Goal: Task Accomplishment & Management: Manage account settings

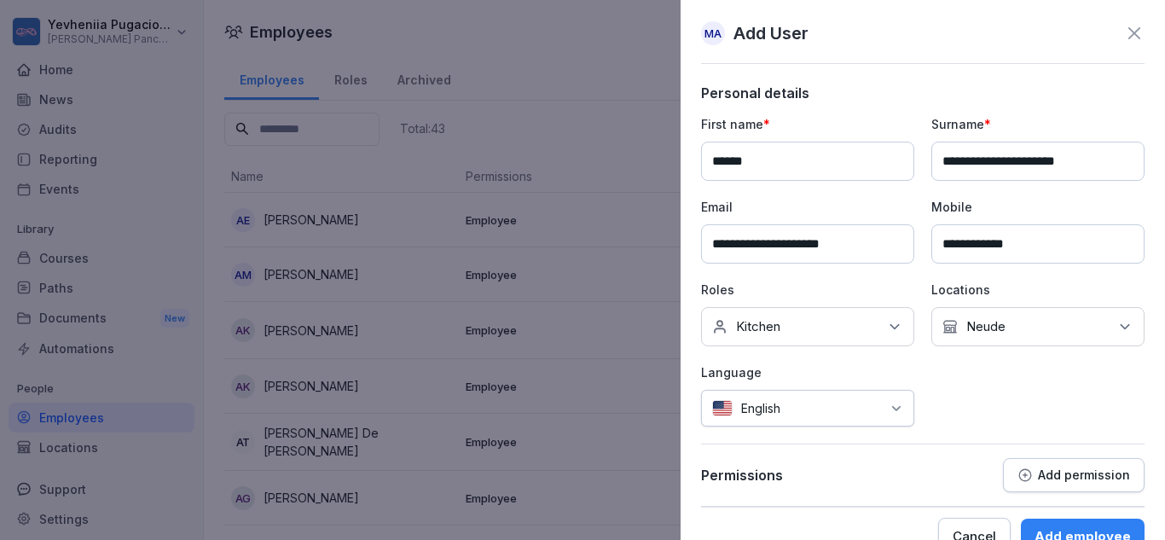
scroll to position [36, 0]
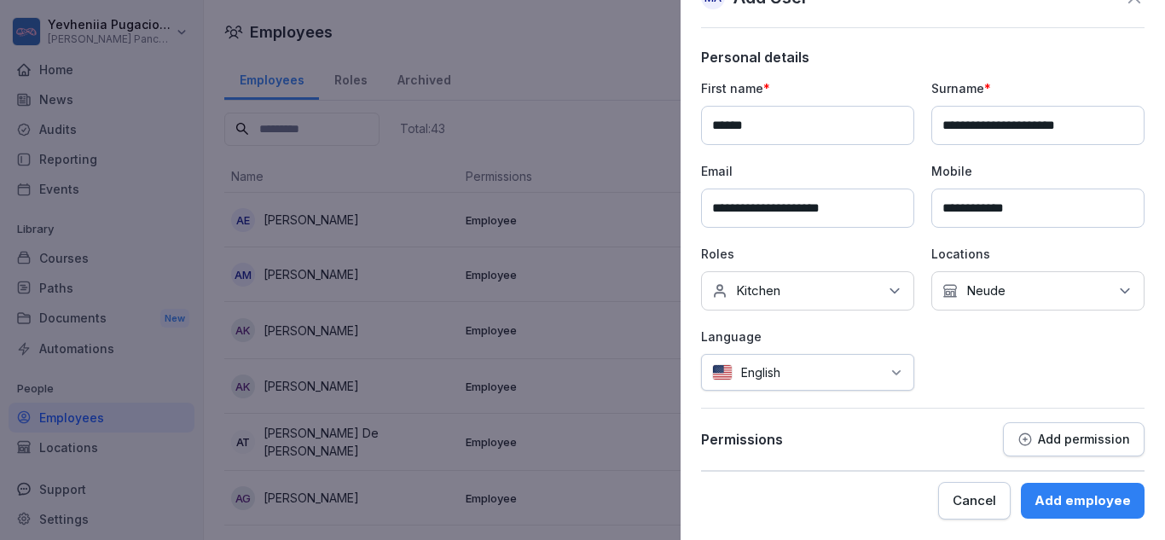
click at [1062, 512] on button "Add employee" at bounding box center [1083, 501] width 124 height 36
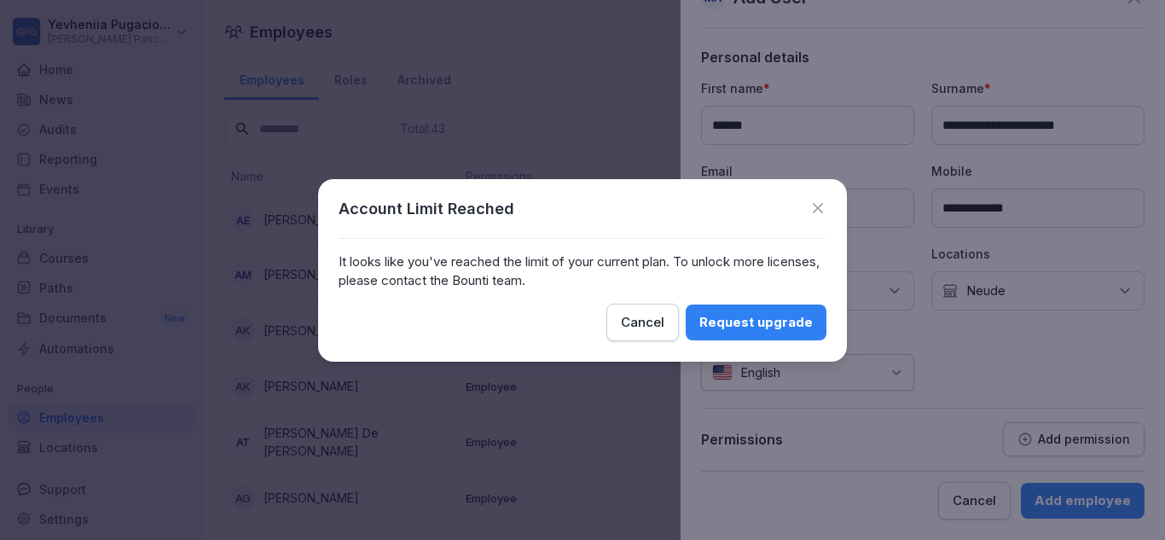
click at [819, 209] on icon at bounding box center [818, 208] width 10 height 10
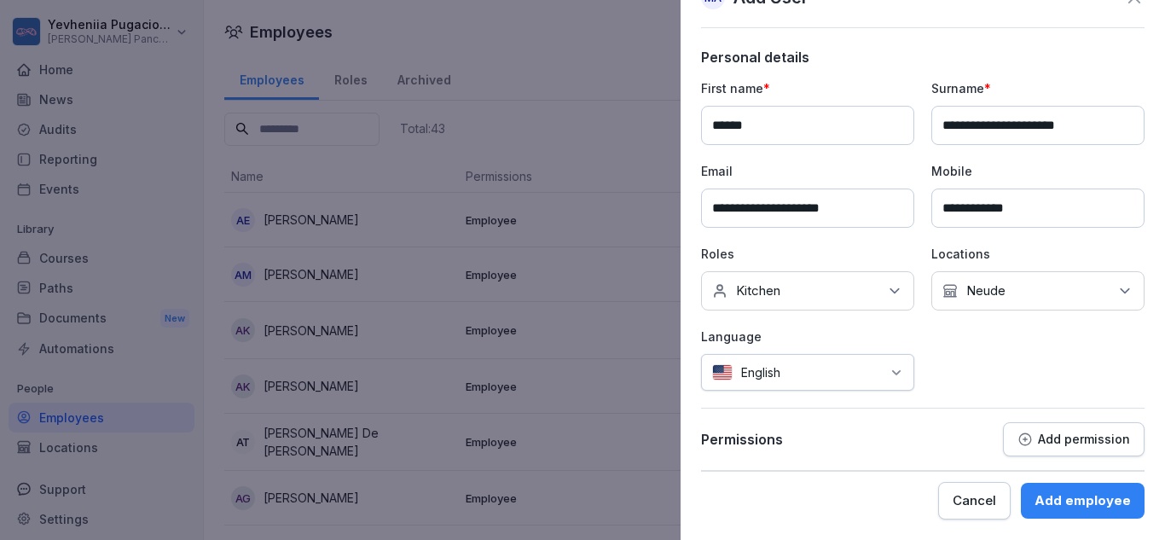
scroll to position [0, 0]
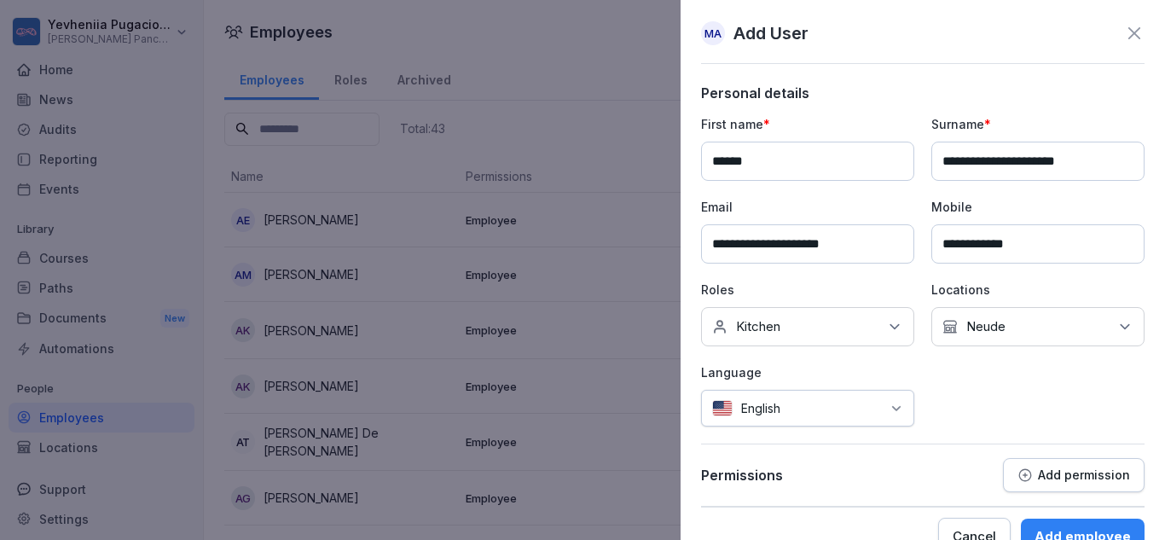
click at [1124, 42] on icon at bounding box center [1134, 33] width 20 height 20
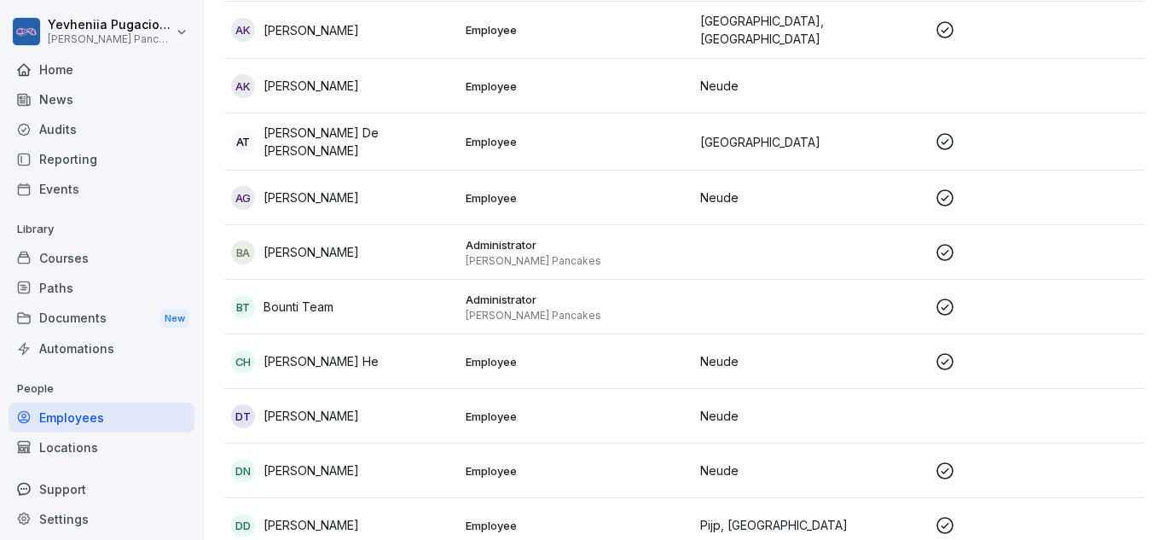
scroll to position [356, 0]
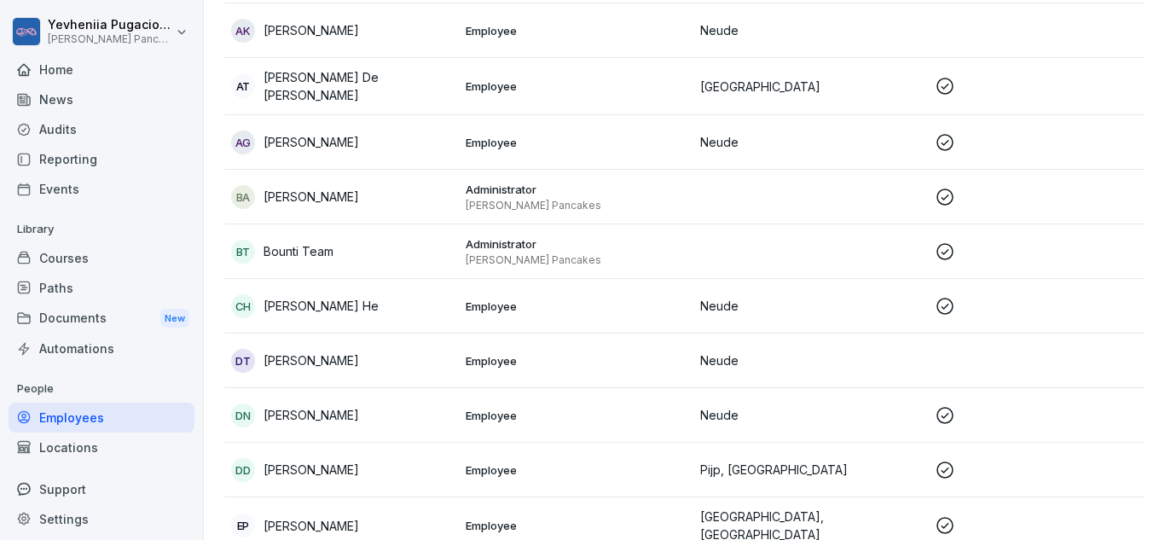
click at [336, 360] on p "Daniela Valencia Torres" at bounding box center [312, 360] width 96 height 18
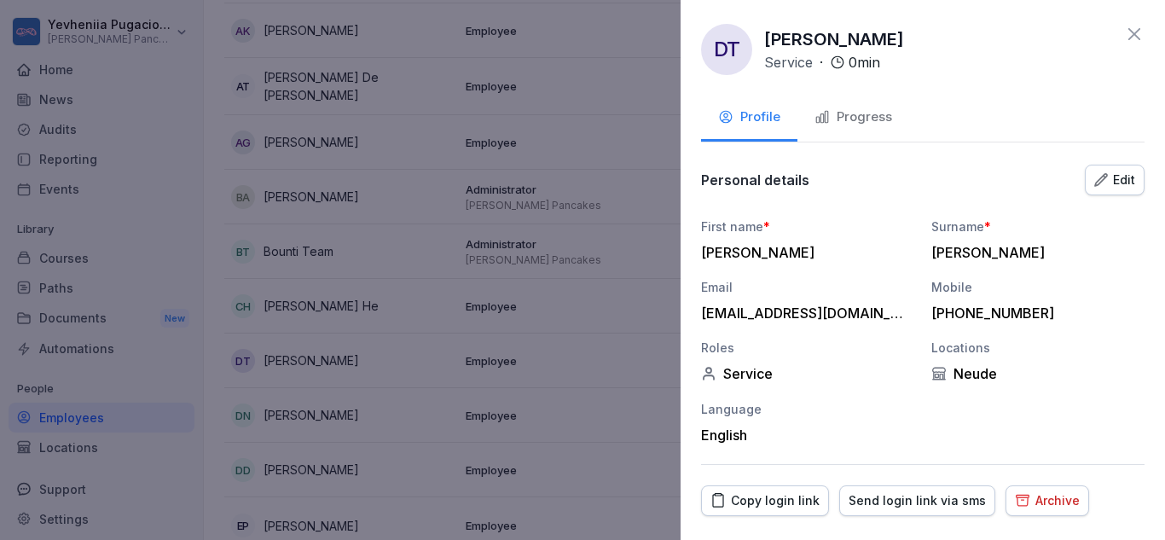
scroll to position [43, 0]
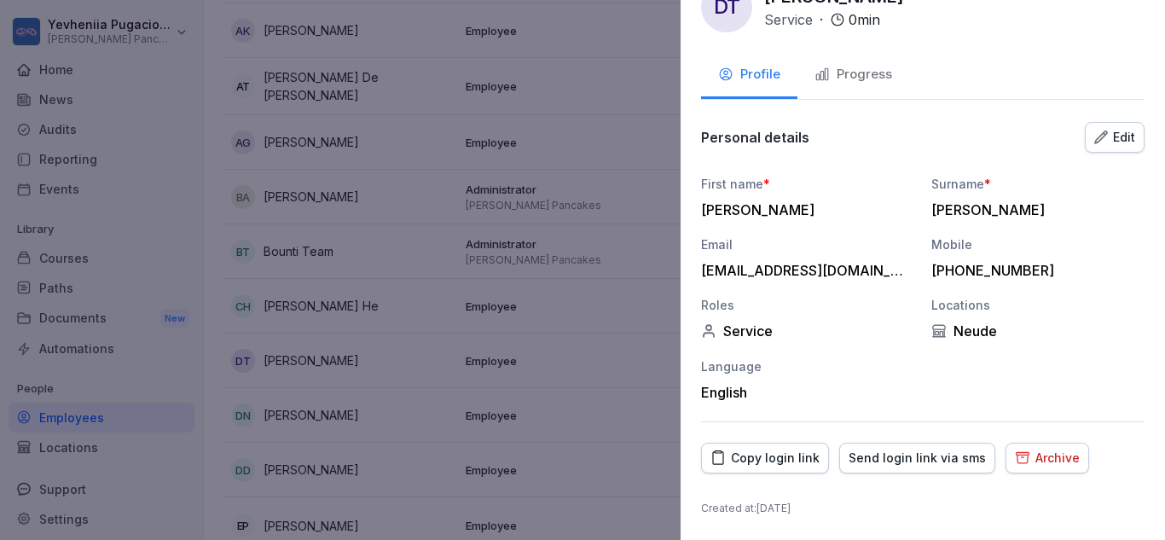
click at [1057, 454] on div "Archive" at bounding box center [1047, 458] width 65 height 19
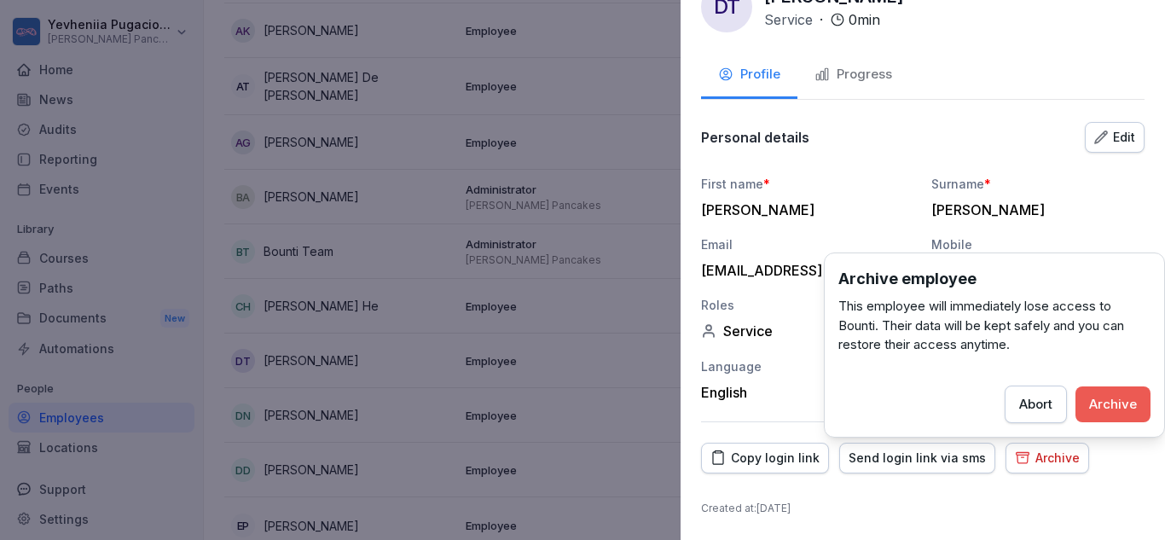
click at [1102, 399] on div "Archive" at bounding box center [1113, 404] width 48 height 19
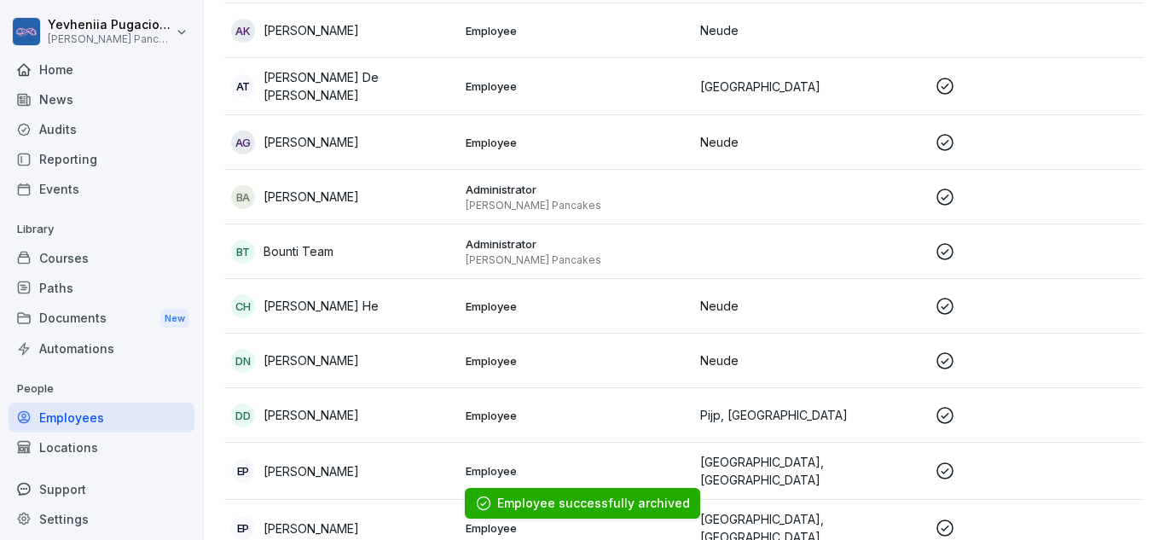
click at [309, 351] on p "Davina Nkasa" at bounding box center [312, 360] width 96 height 18
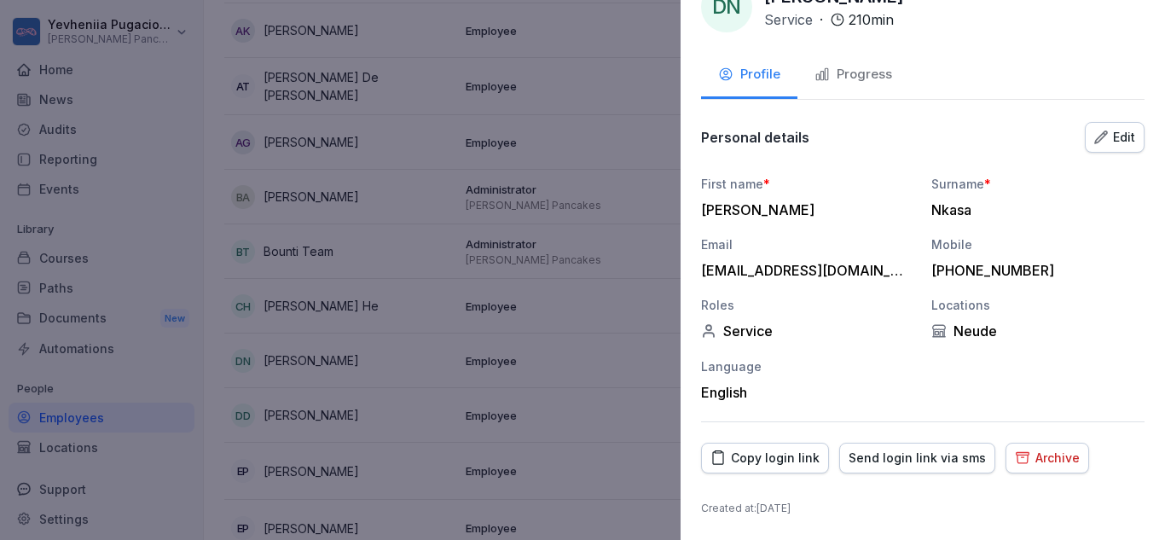
click at [1039, 470] on button "Archive" at bounding box center [1047, 458] width 84 height 31
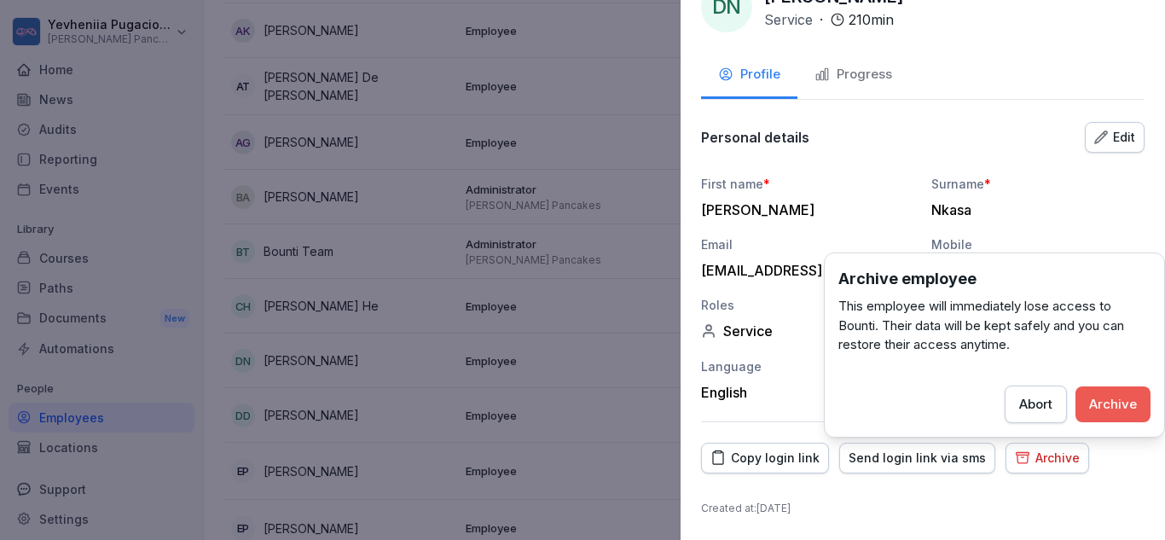
click at [1092, 406] on div "Archive" at bounding box center [1113, 404] width 48 height 19
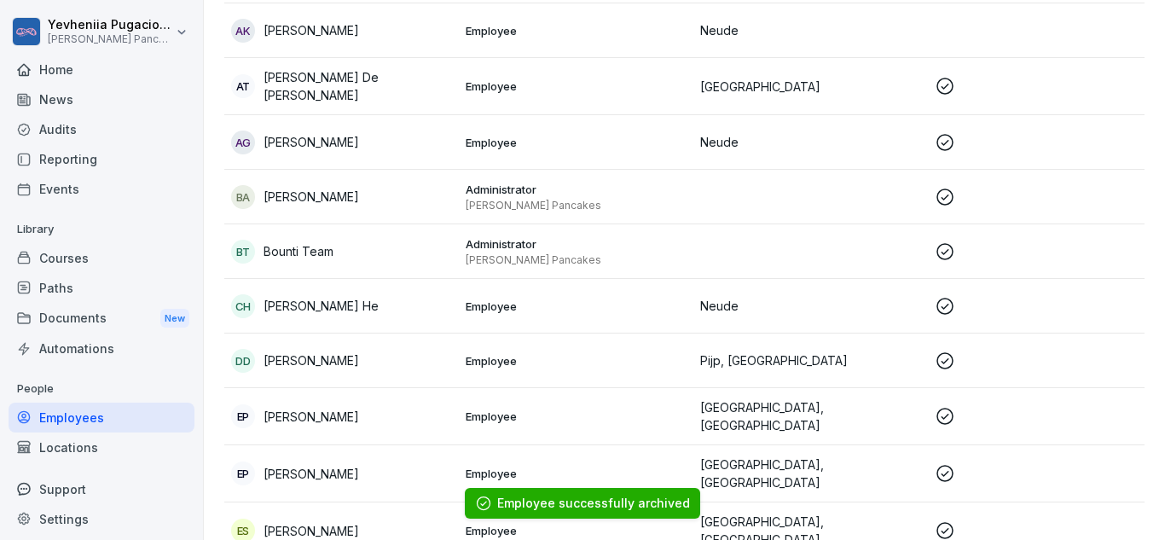
click at [515, 392] on td "Employee" at bounding box center [576, 416] width 235 height 57
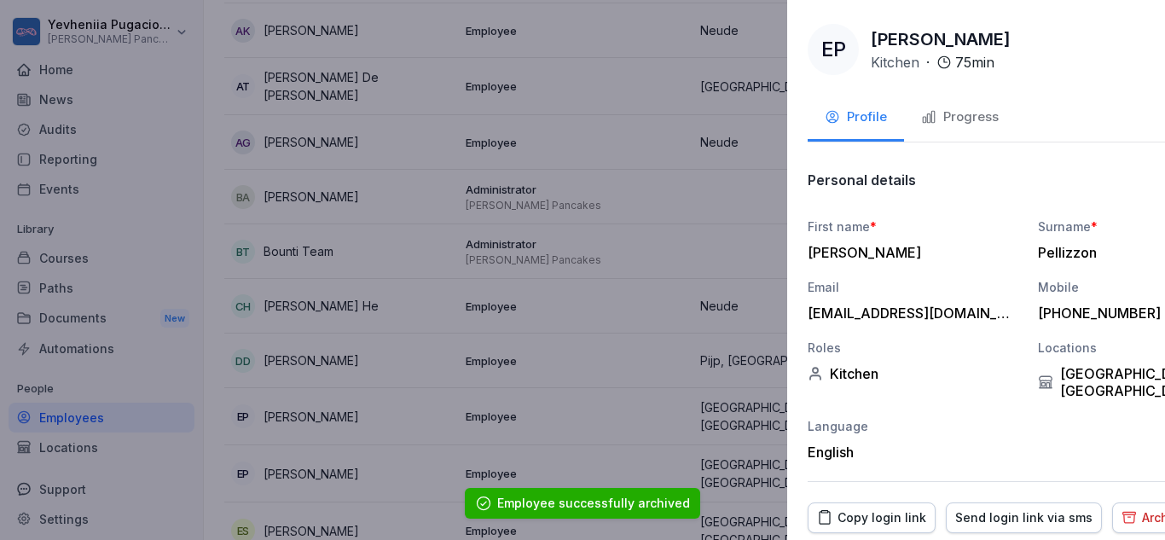
click at [370, 349] on div at bounding box center [582, 270] width 1165 height 540
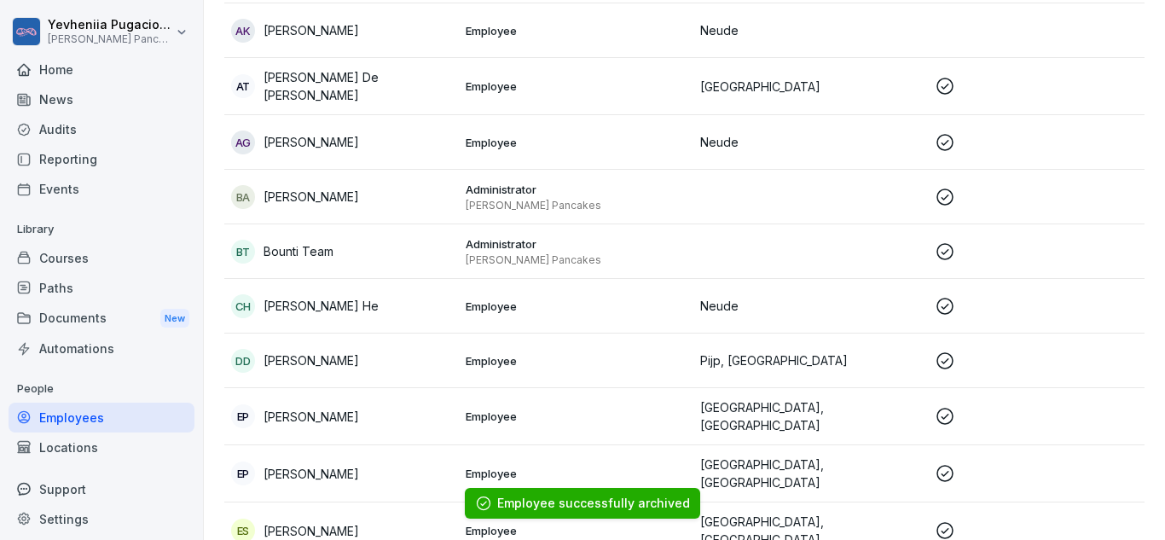
click at [370, 349] on div "DD Dorothy Donkor" at bounding box center [341, 361] width 221 height 24
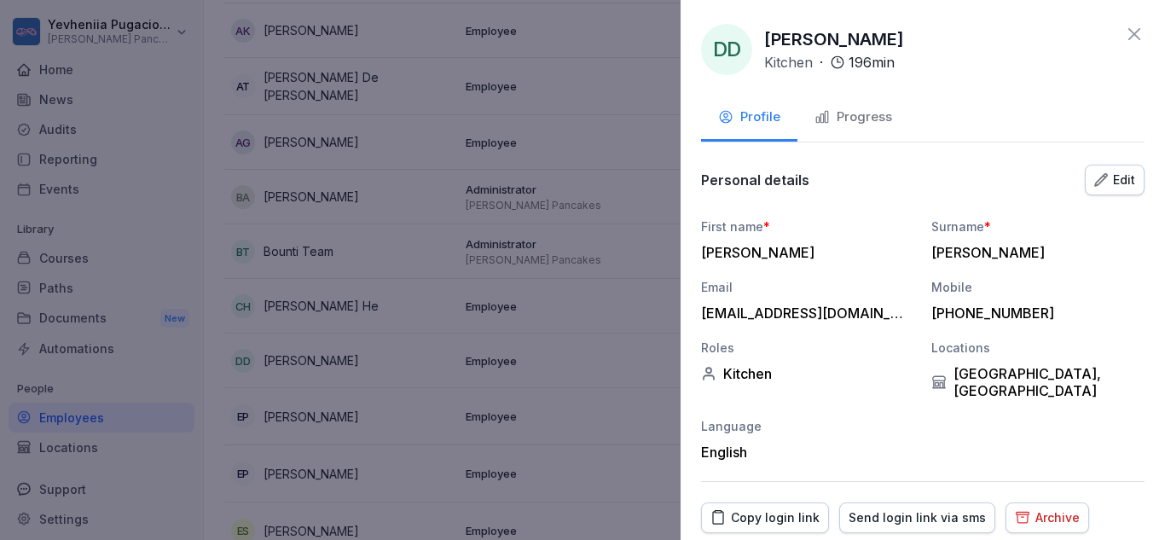
click at [1040, 508] on div "Archive" at bounding box center [1047, 517] width 65 height 19
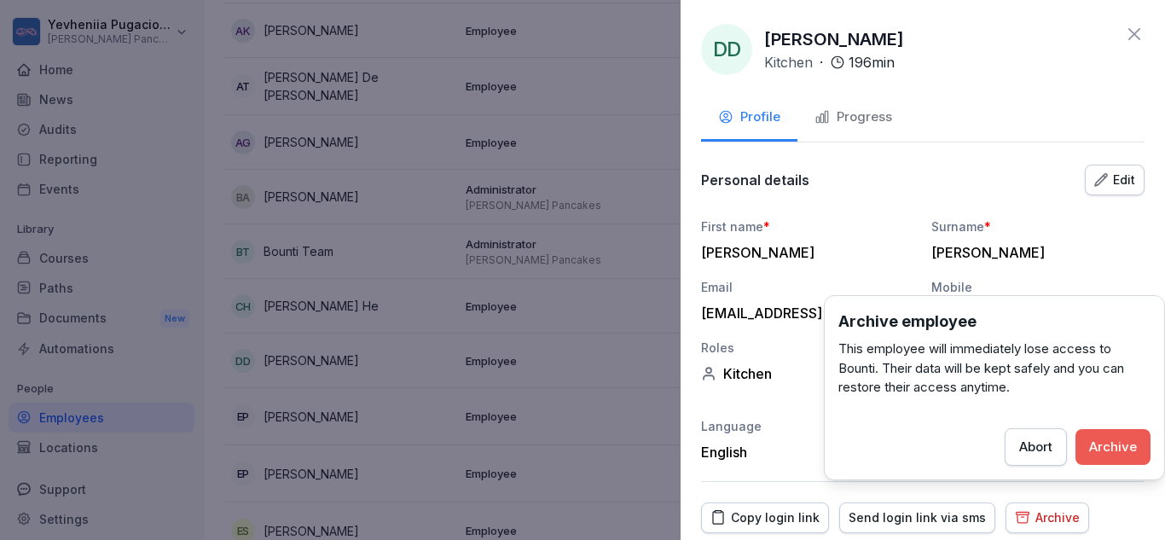
click at [1110, 442] on div "Archive" at bounding box center [1113, 446] width 48 height 19
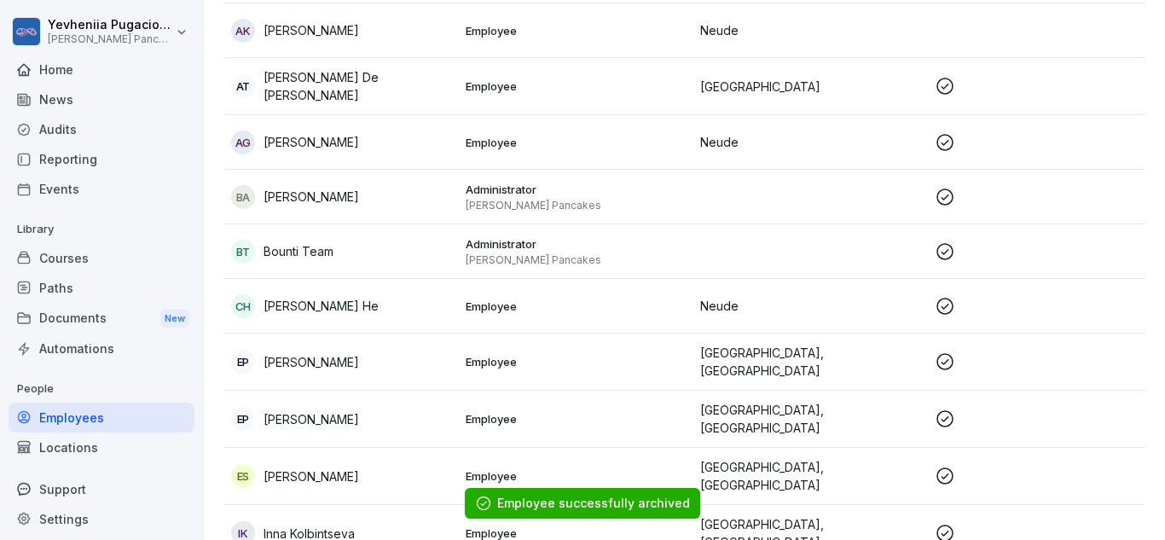
click at [717, 343] on td "City Center, Pijp" at bounding box center [810, 361] width 235 height 57
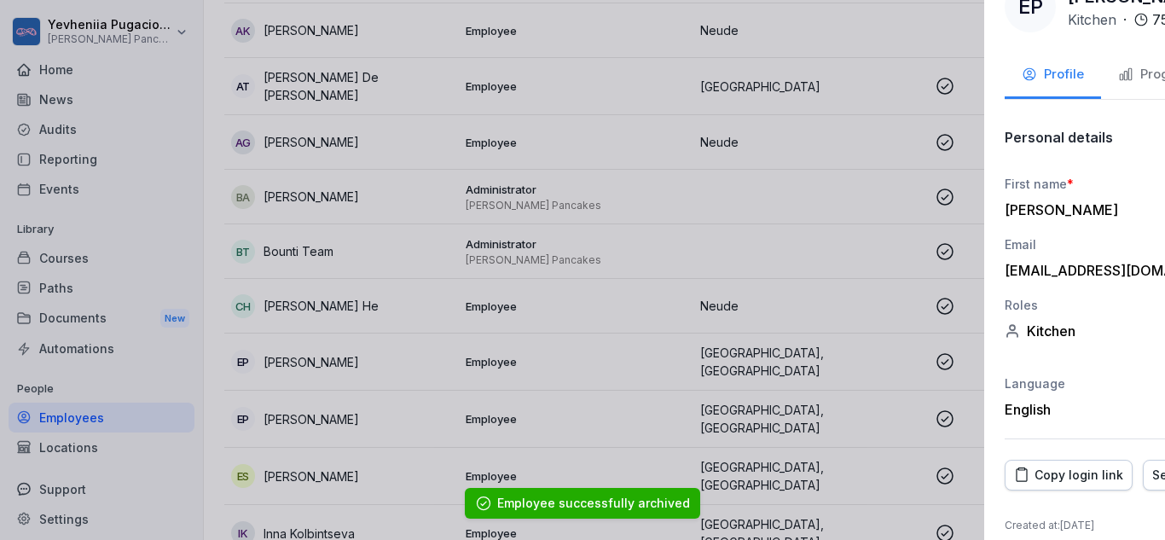
click at [594, 332] on div at bounding box center [582, 270] width 1165 height 540
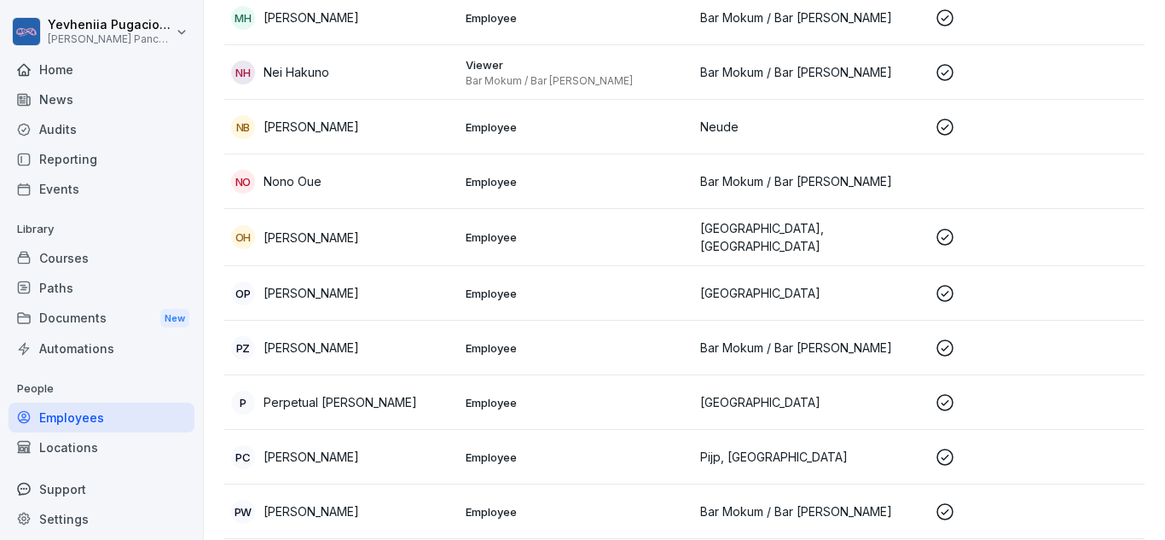
scroll to position [1281, 0]
click at [570, 394] on p "Employee" at bounding box center [576, 401] width 221 height 15
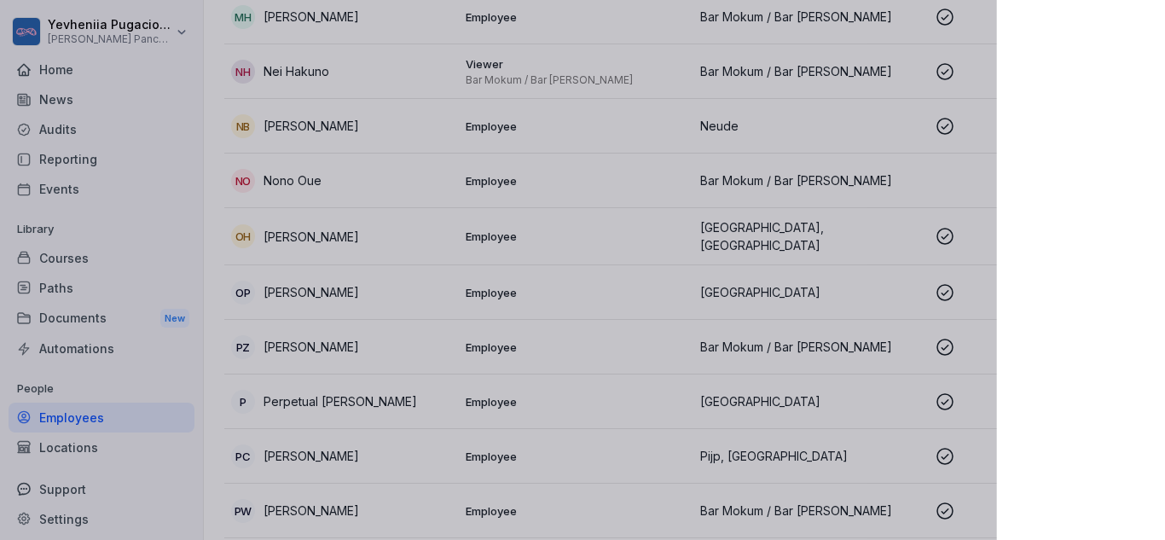
click at [736, 247] on div at bounding box center [582, 270] width 1165 height 540
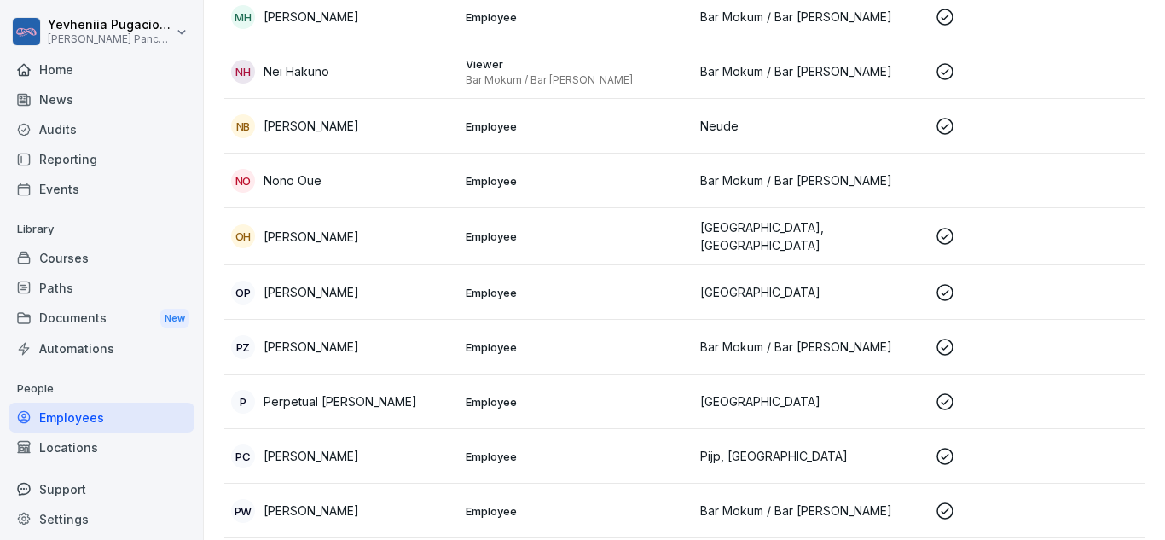
click at [460, 374] on td "Employee" at bounding box center [576, 401] width 235 height 55
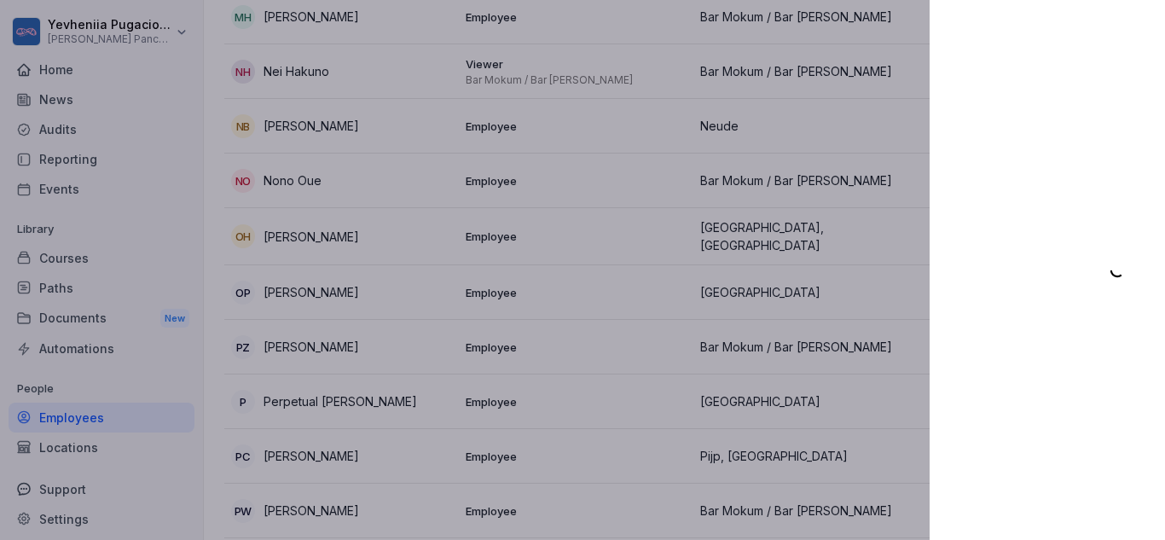
click at [460, 371] on div at bounding box center [582, 270] width 1165 height 540
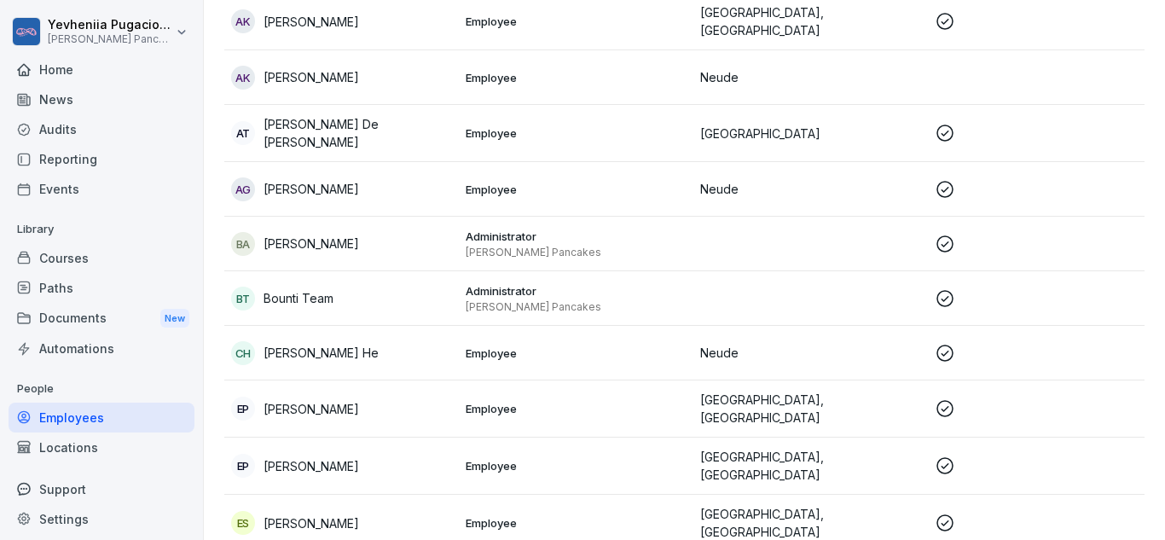
scroll to position [0, 0]
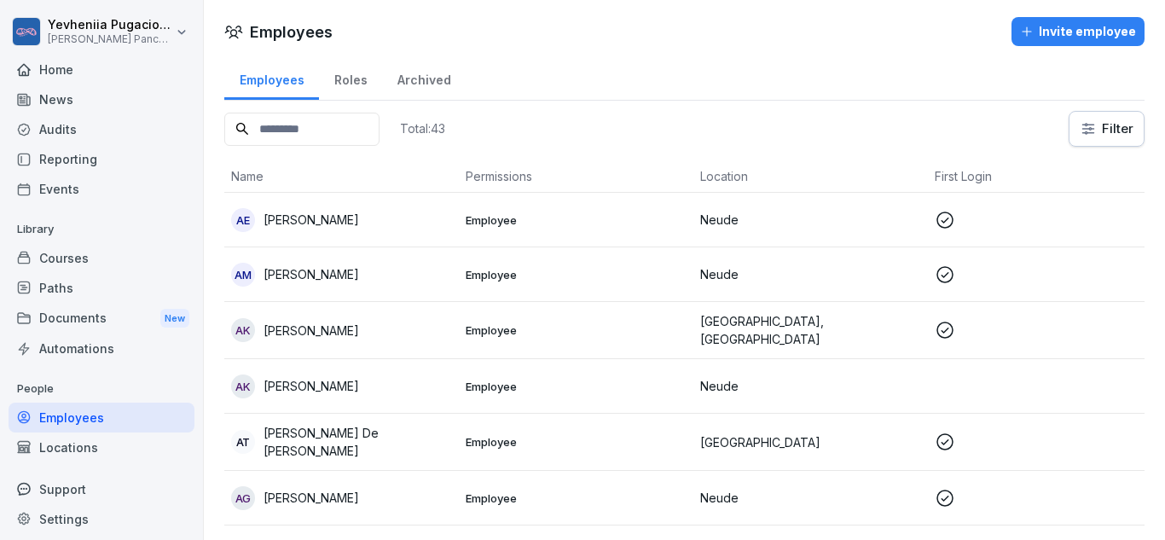
click at [1079, 37] on div "Invite employee" at bounding box center [1078, 31] width 116 height 19
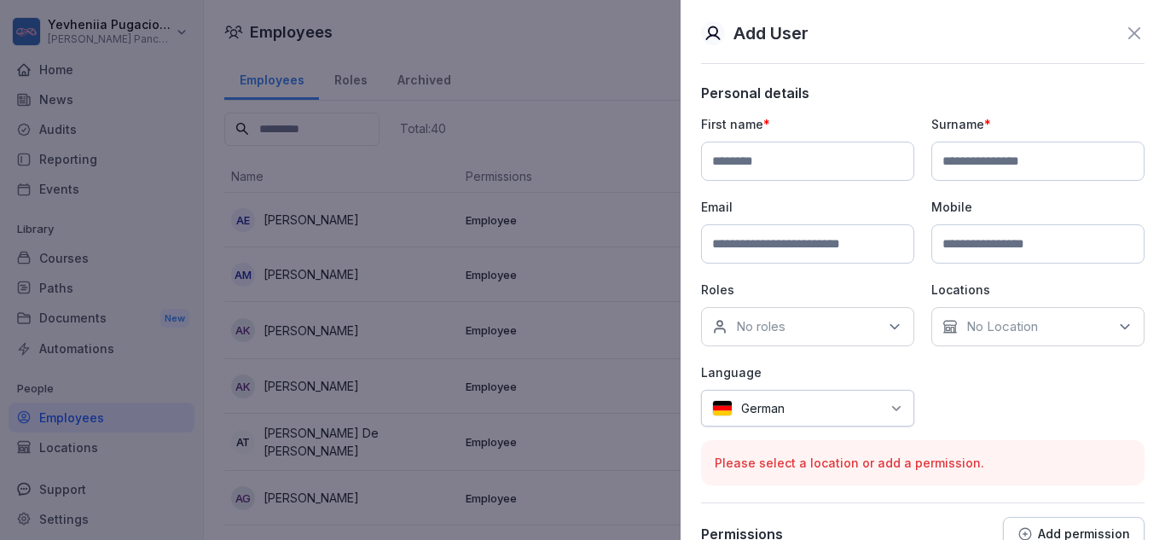
paste input "******"
type input "******"
click at [990, 159] on input at bounding box center [1037, 161] width 213 height 39
paste input "******"
type input "******"
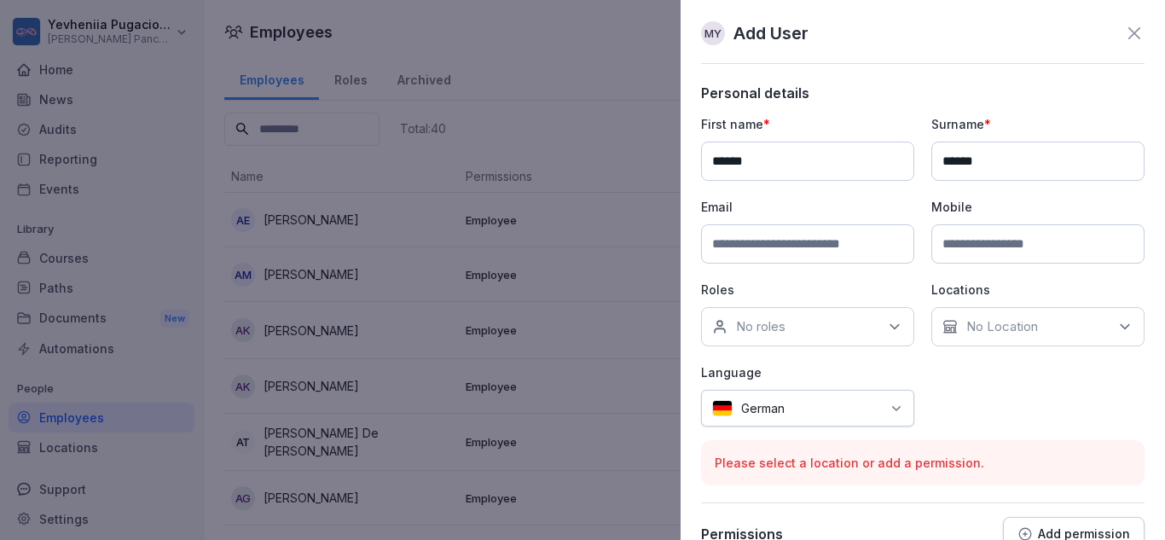
click at [977, 244] on input at bounding box center [1037, 243] width 213 height 39
paste input "**********"
type input "**********"
click at [812, 240] on input at bounding box center [807, 243] width 213 height 39
paste input "**********"
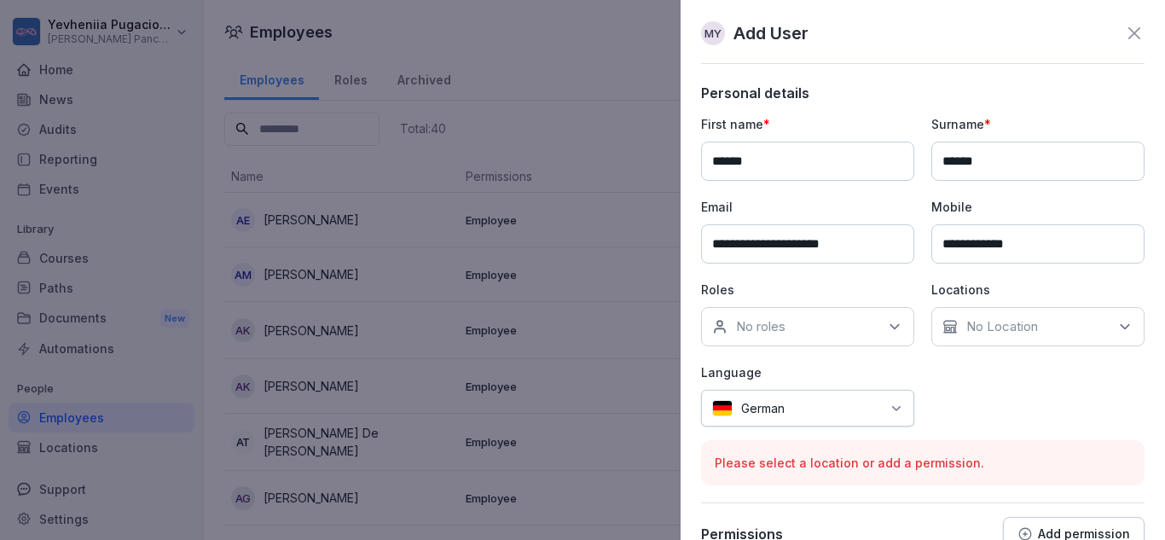
type input "**********"
click at [846, 323] on div "No roles" at bounding box center [807, 326] width 213 height 39
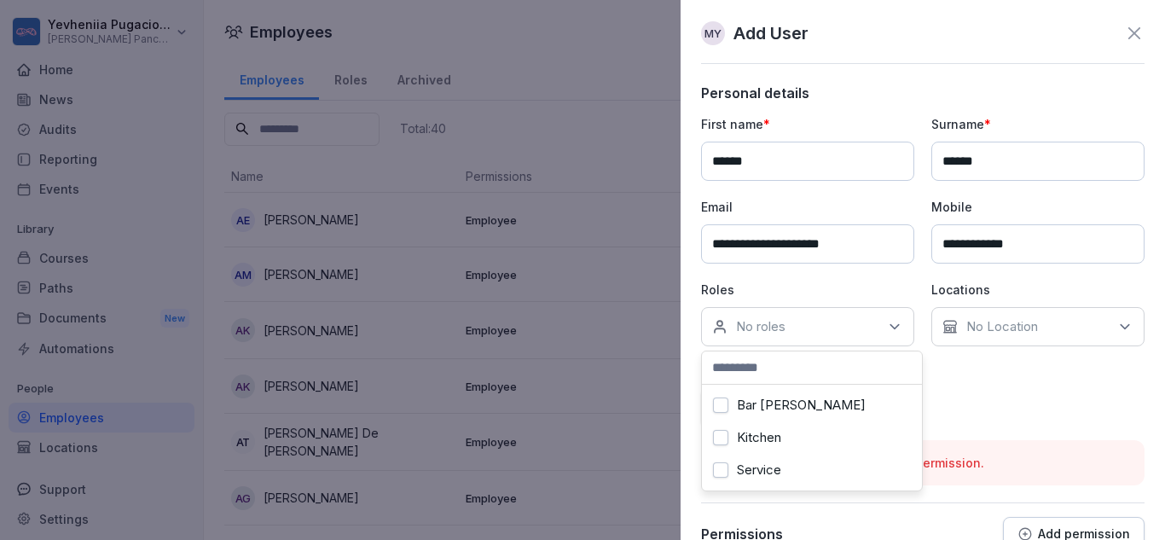
click at [779, 444] on label "Kitchen" at bounding box center [759, 437] width 44 height 15
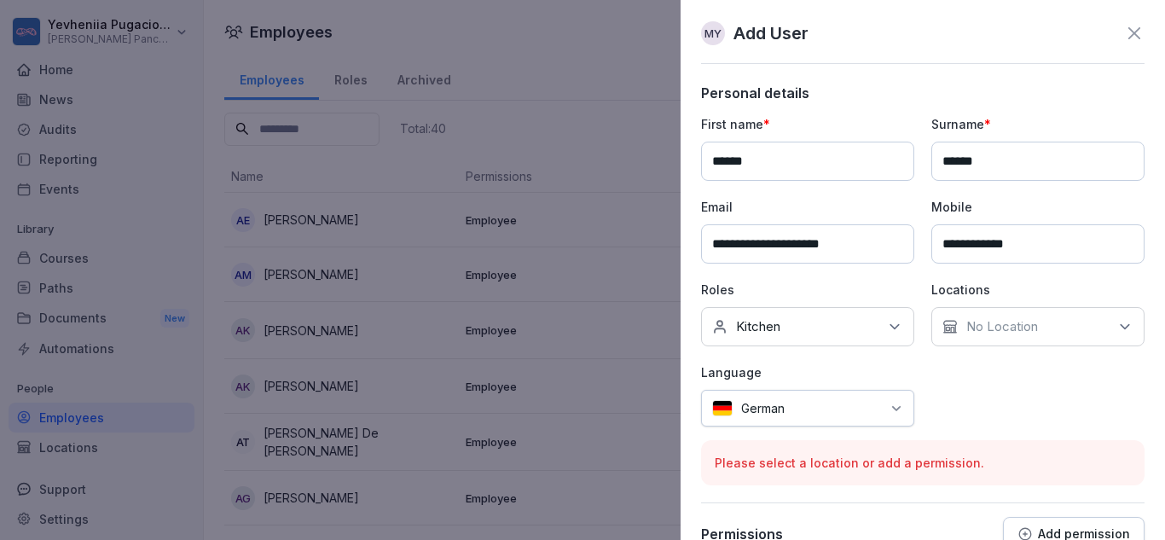
click at [1048, 339] on div "No Location" at bounding box center [1037, 326] width 213 height 39
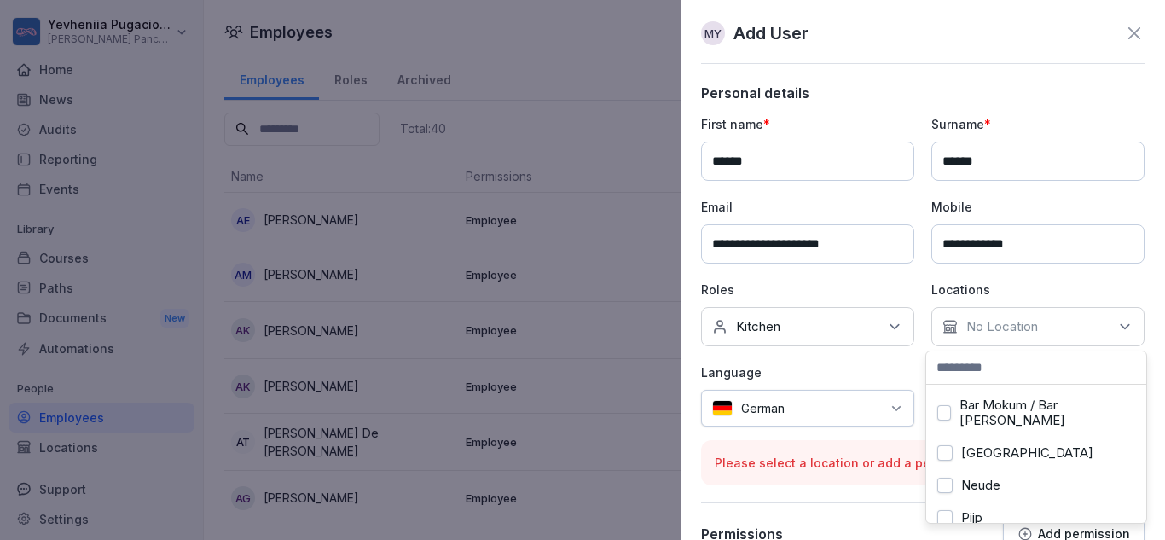
click at [966, 491] on label "Neude" at bounding box center [980, 485] width 39 height 15
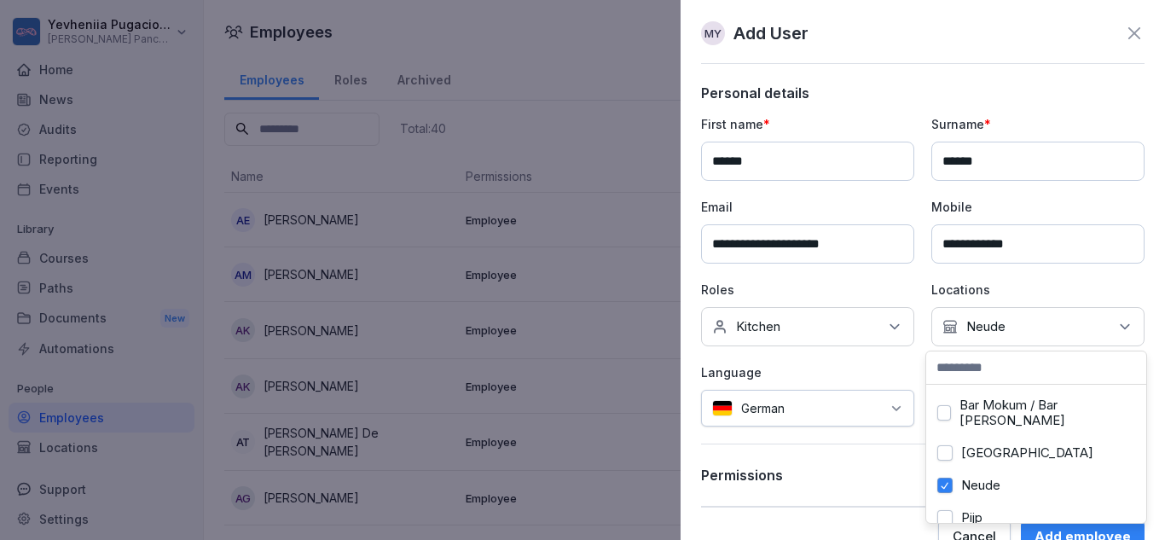
click at [794, 393] on div "German" at bounding box center [807, 408] width 213 height 37
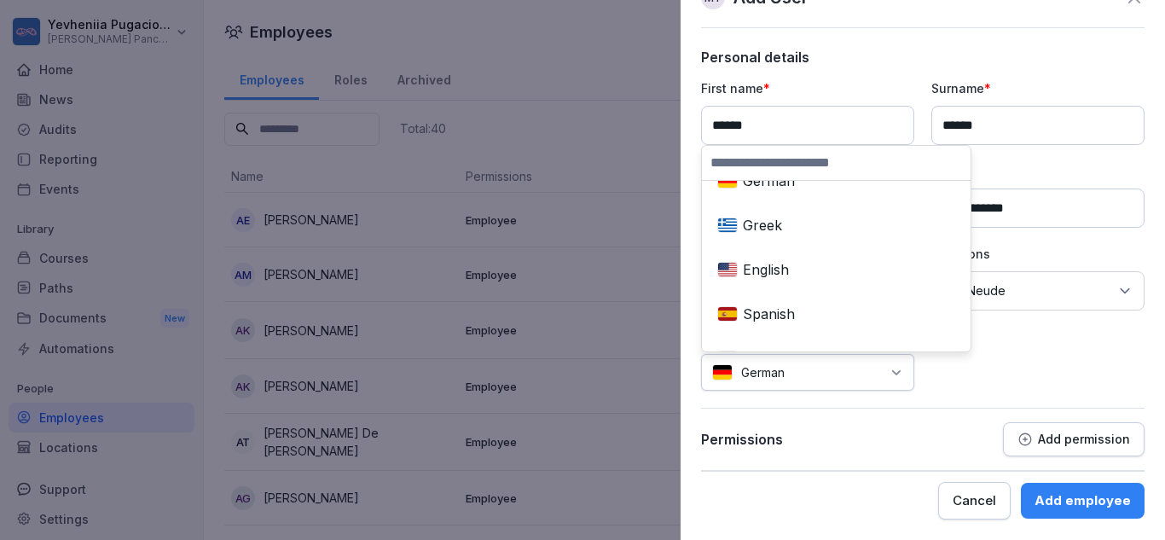
scroll to position [162, 0]
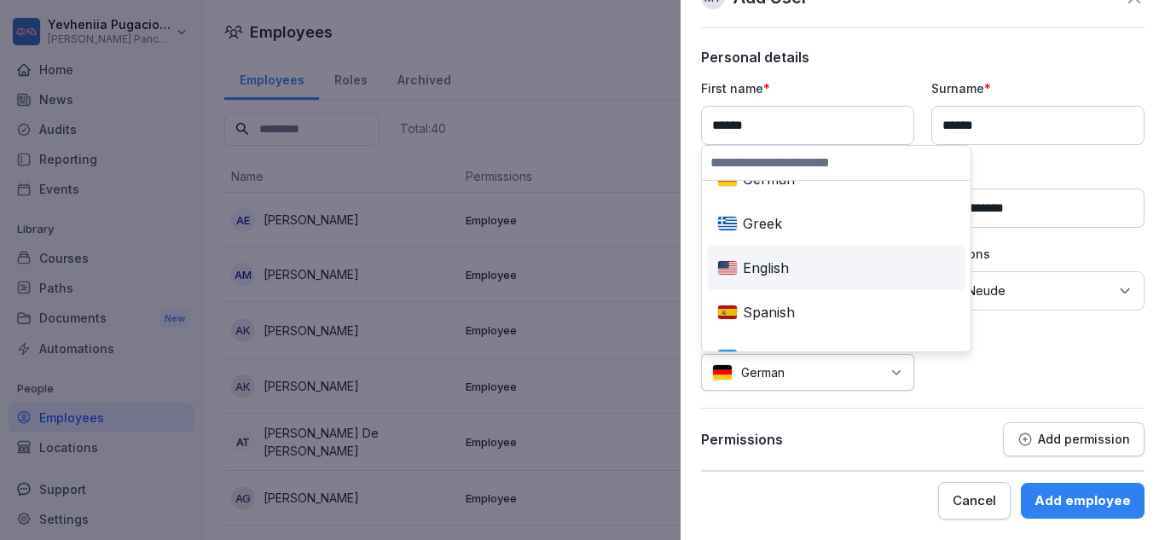
click at [779, 268] on div "English" at bounding box center [836, 268] width 252 height 38
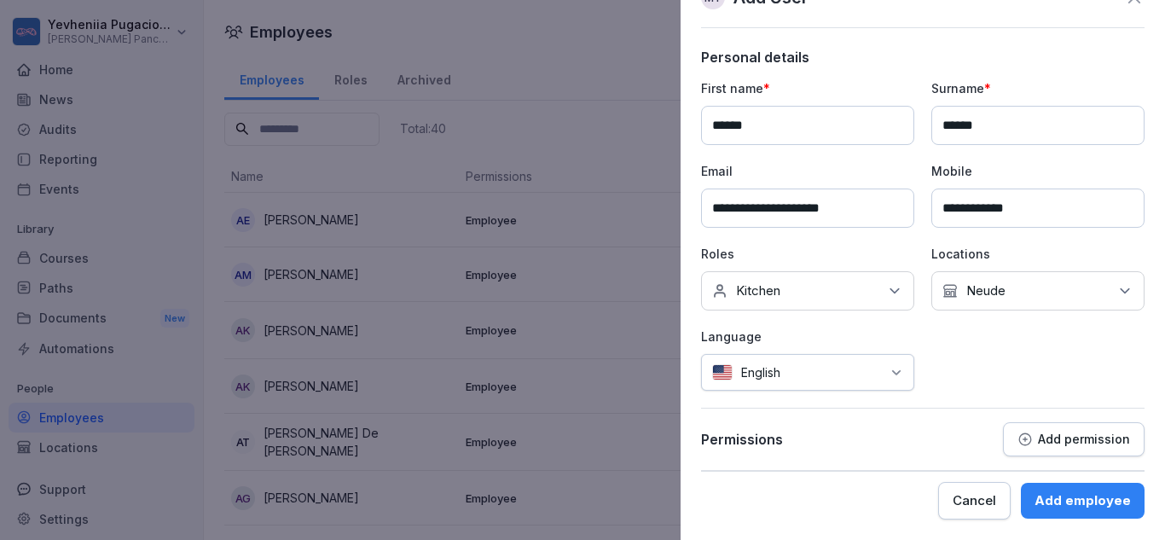
click at [1061, 498] on div "Add employee" at bounding box center [1082, 500] width 96 height 19
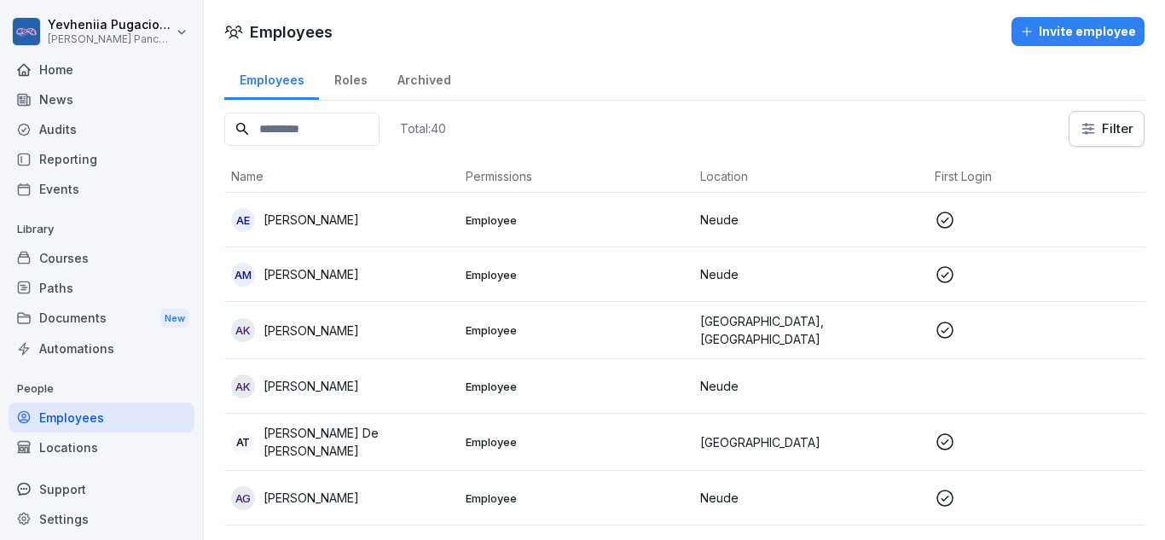
click at [62, 288] on div "Paths" at bounding box center [102, 288] width 186 height 30
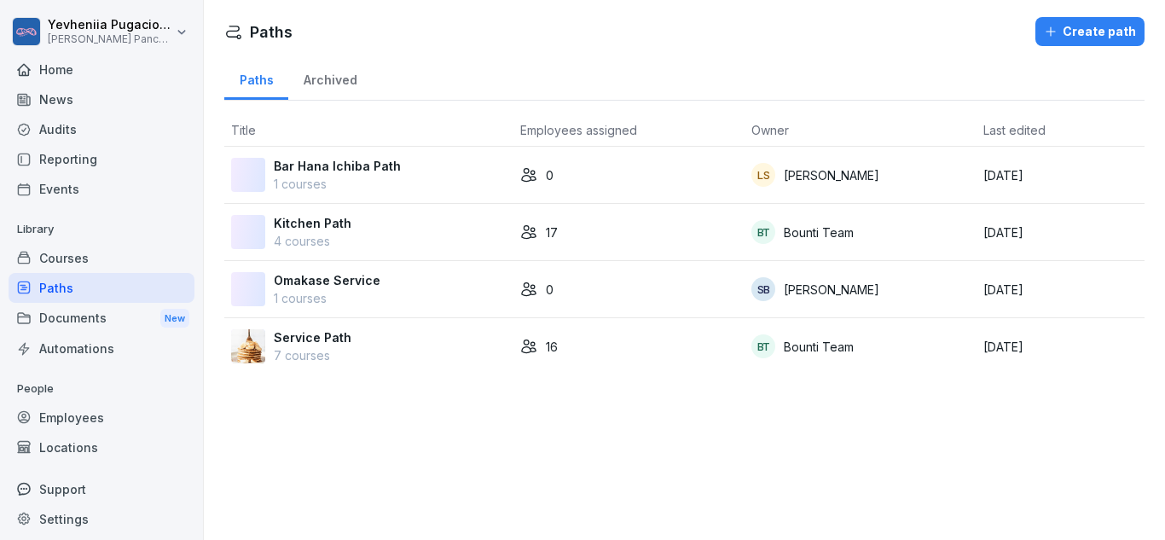
click at [391, 224] on div "Kitchen Path 4 courses" at bounding box center [368, 232] width 275 height 36
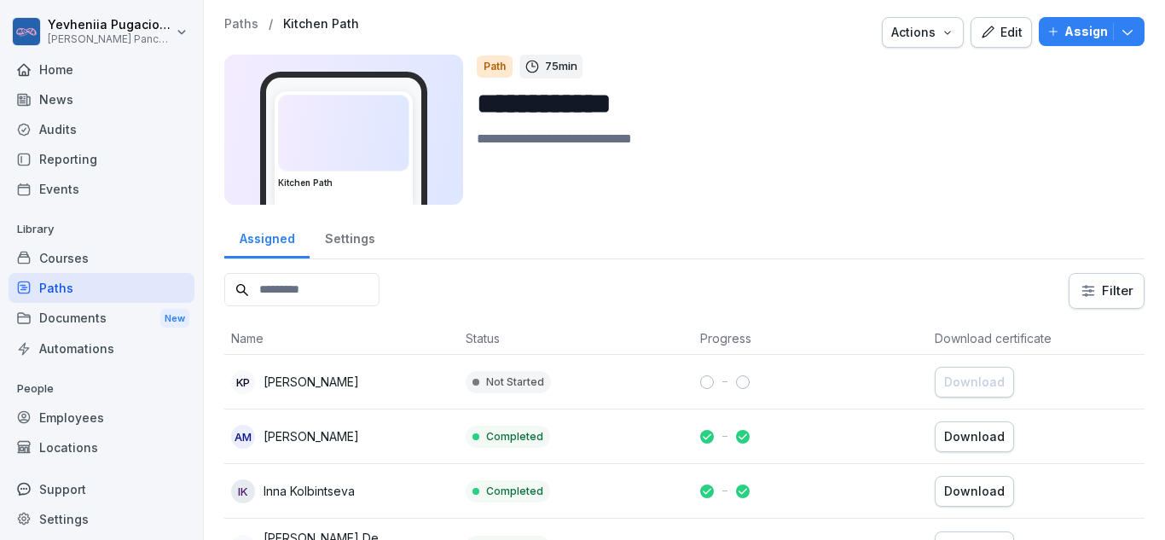
click at [1052, 27] on div "Assign" at bounding box center [1091, 31] width 89 height 19
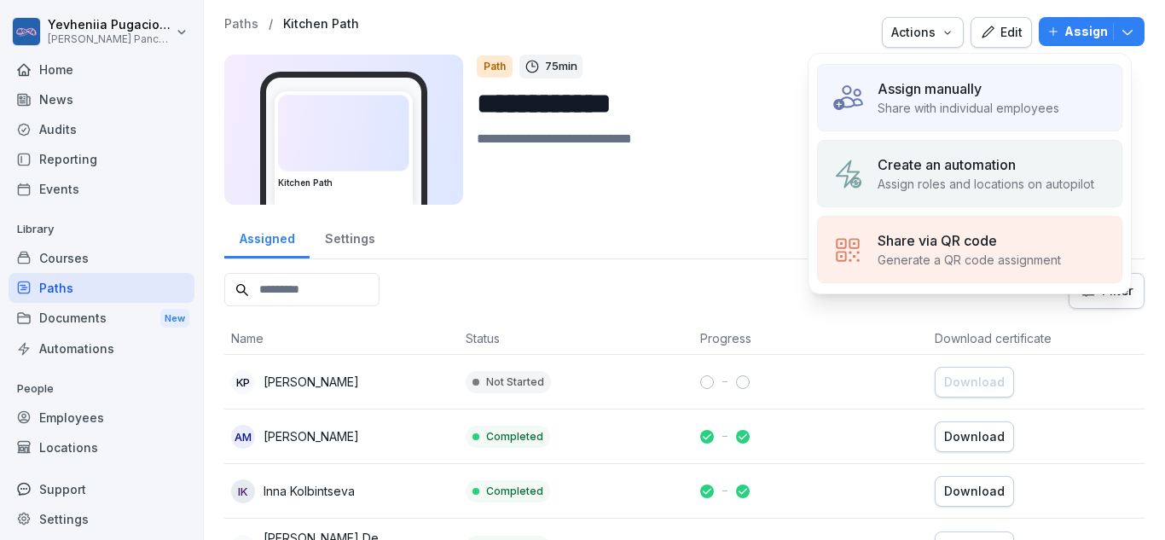
click at [982, 81] on p "Assign manually" at bounding box center [929, 88] width 104 height 20
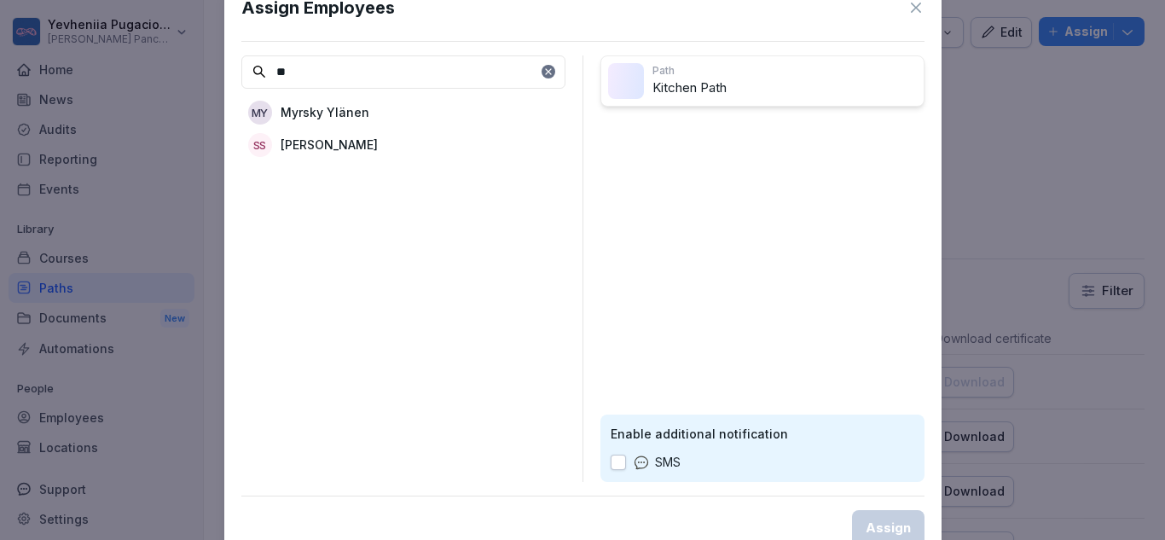
type input "**"
click at [459, 107] on div "MY Myrsky Ylänen" at bounding box center [403, 112] width 324 height 31
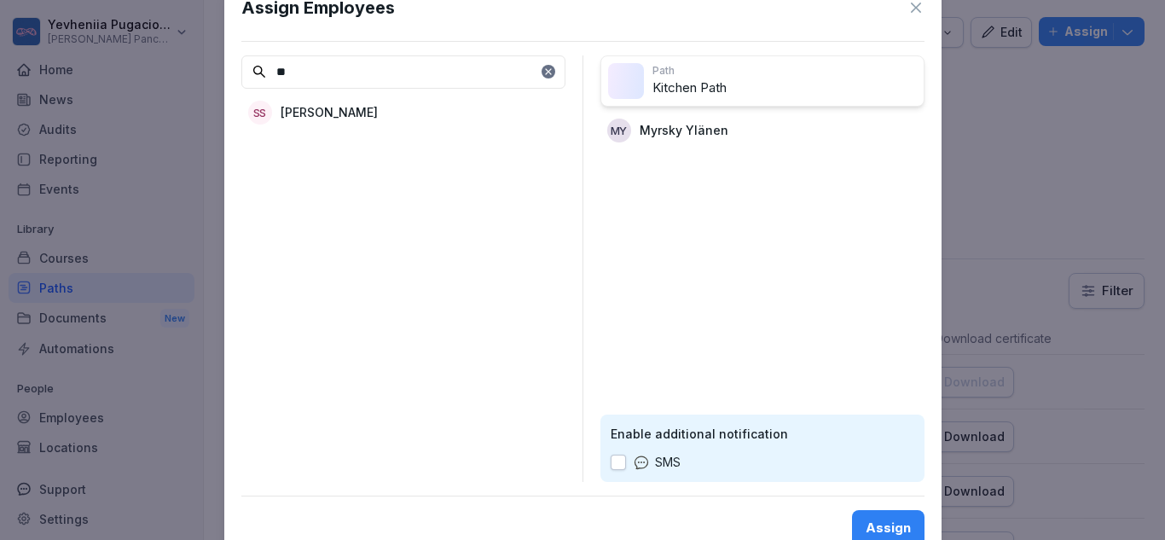
click at [889, 525] on div "Assign" at bounding box center [888, 527] width 45 height 19
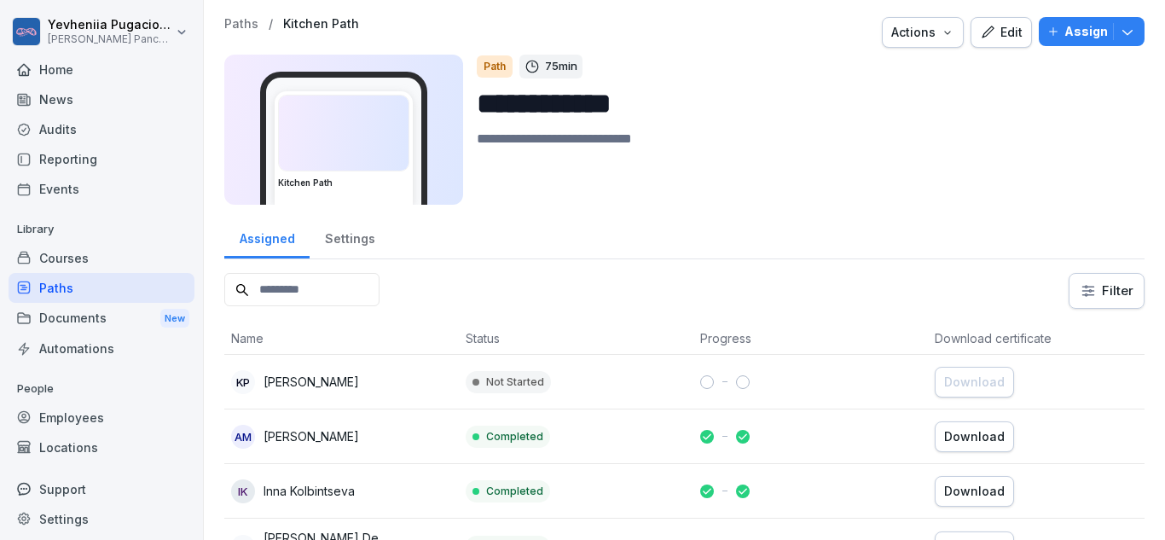
click at [103, 251] on div "Courses" at bounding box center [102, 258] width 186 height 30
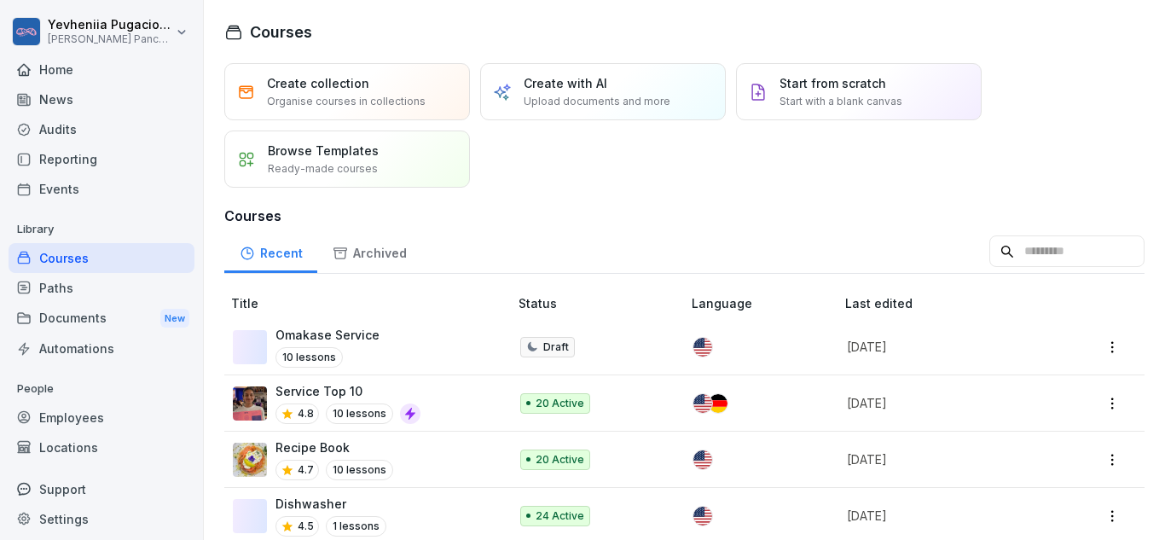
click at [94, 282] on div "Paths" at bounding box center [102, 288] width 186 height 30
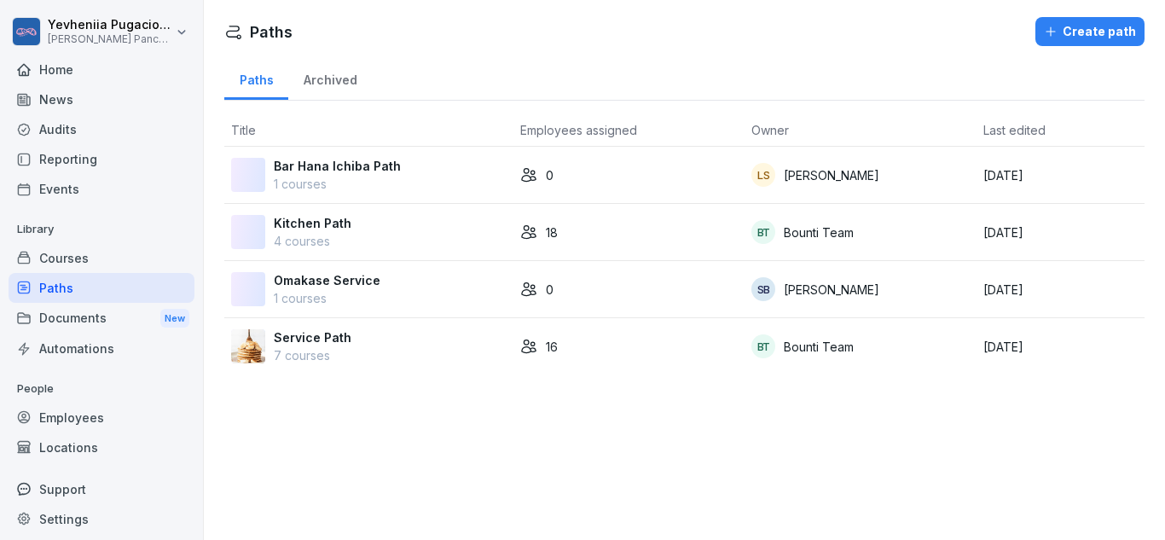
click at [399, 230] on div "Kitchen Path 4 courses" at bounding box center [368, 232] width 275 height 36
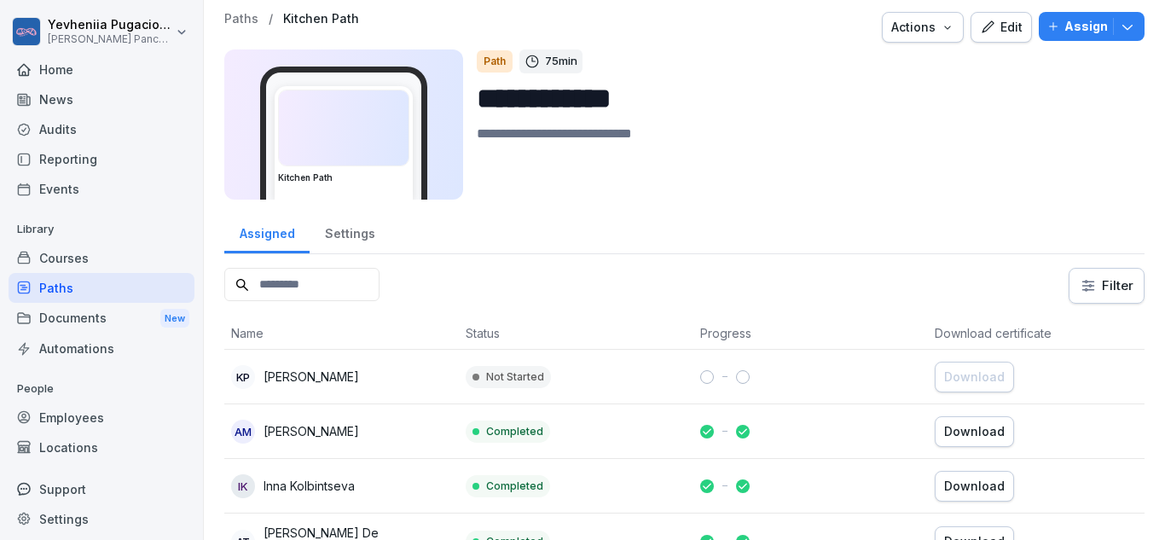
scroll to position [4, 0]
click at [120, 280] on div "Paths" at bounding box center [102, 288] width 186 height 30
